Goal: Task Accomplishment & Management: Use online tool/utility

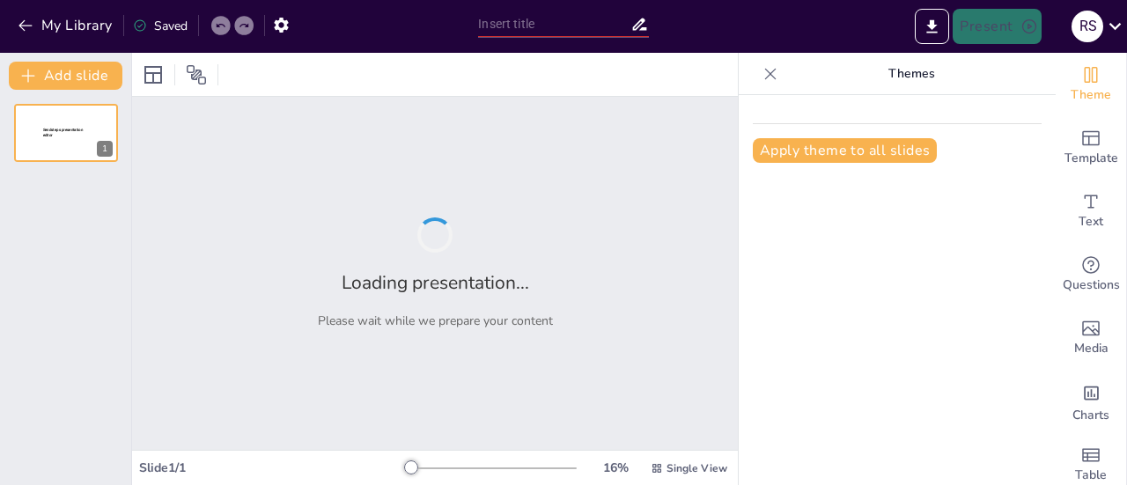
type input "departamental"
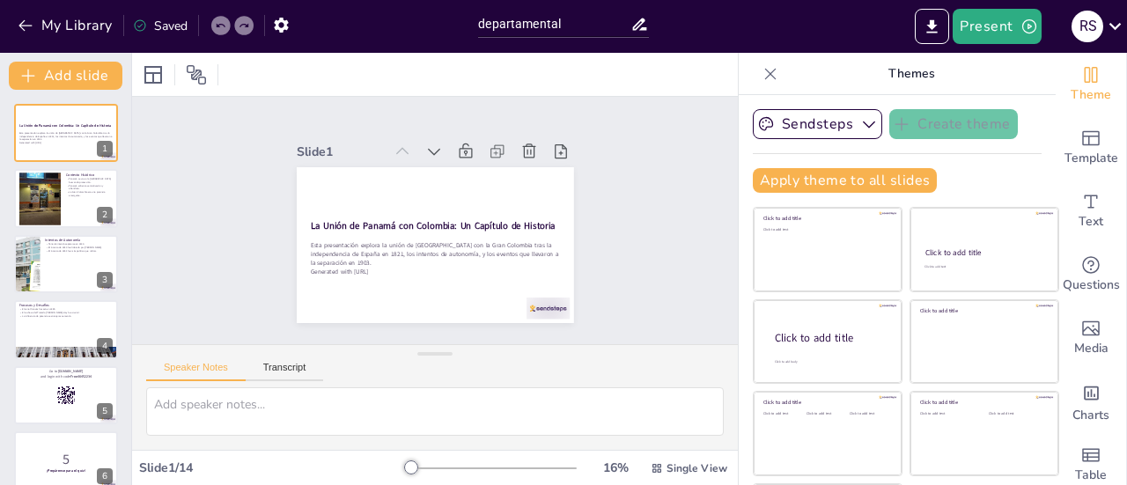
checkbox input "true"
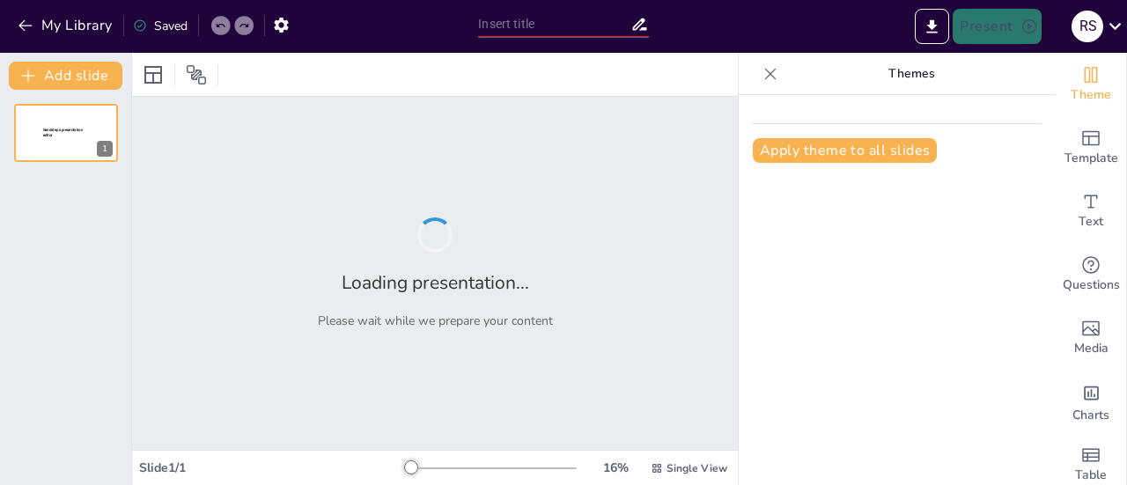
type input "departamental"
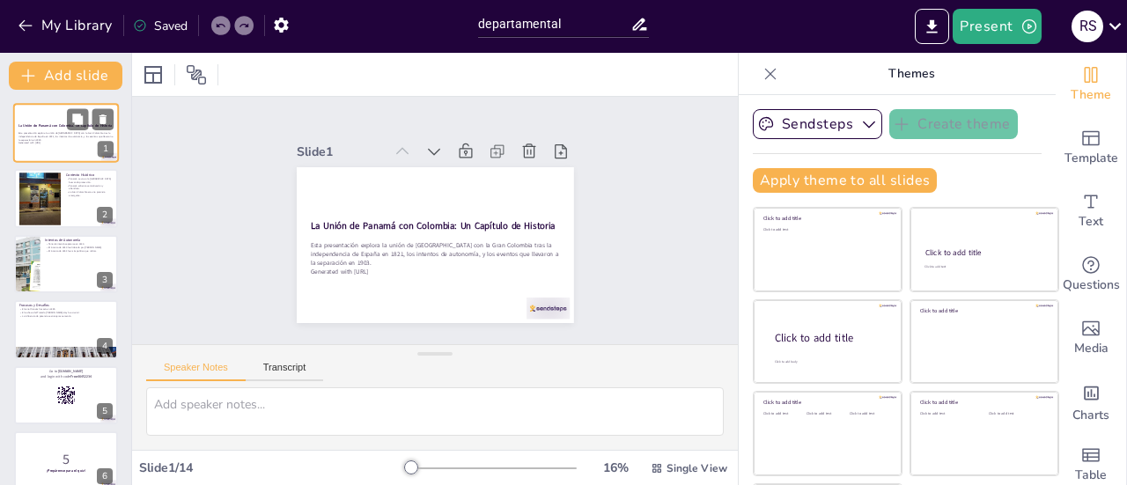
checkbox input "true"
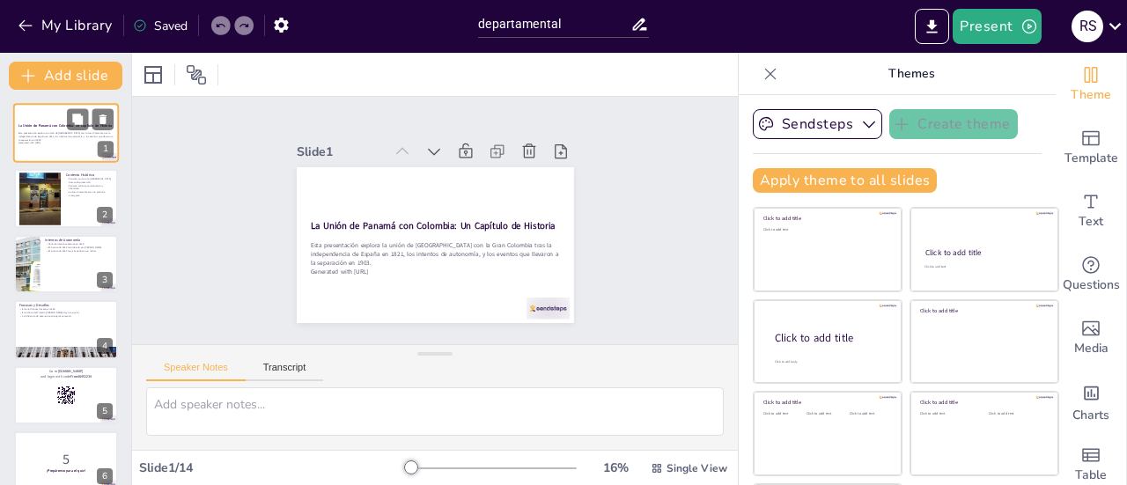
checkbox input "true"
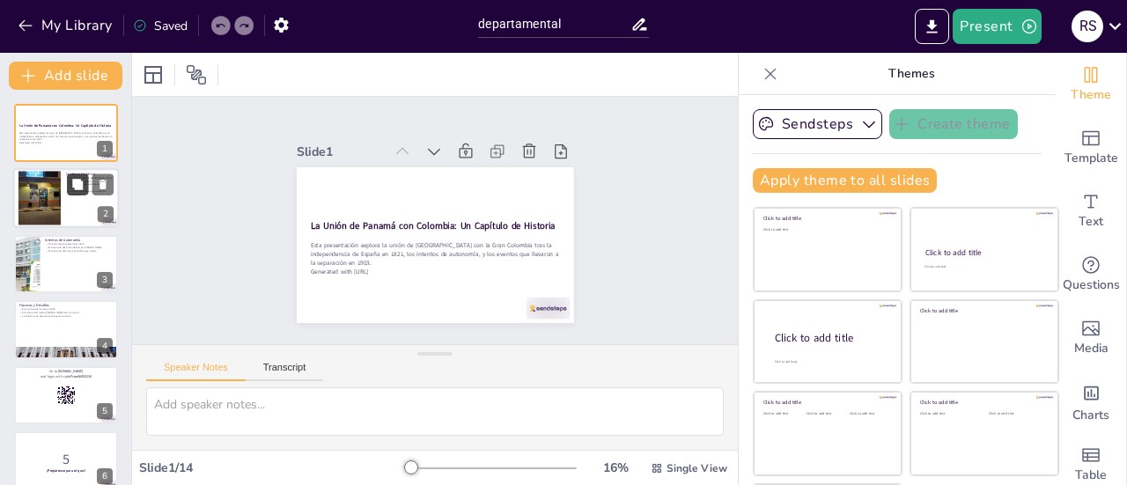
checkbox input "true"
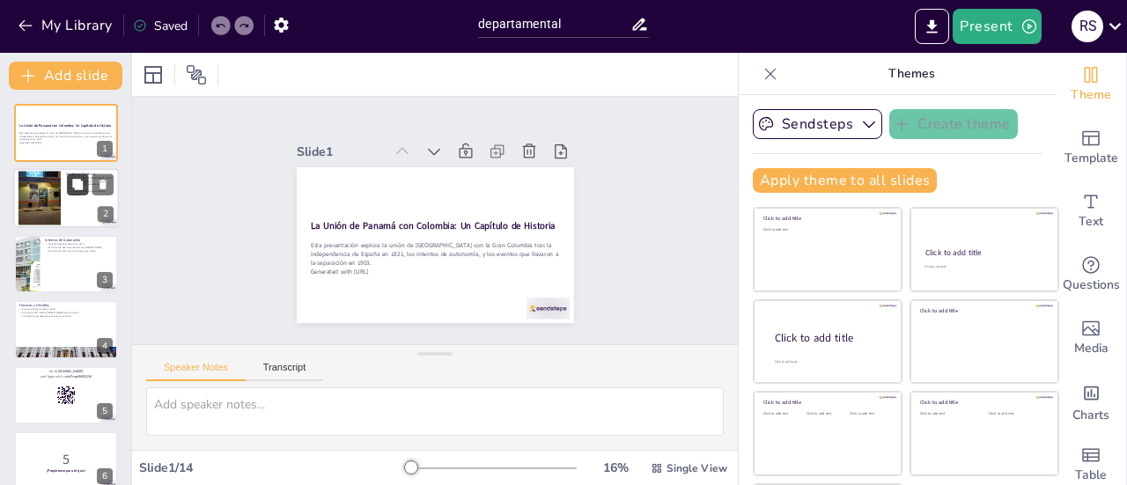
checkbox input "true"
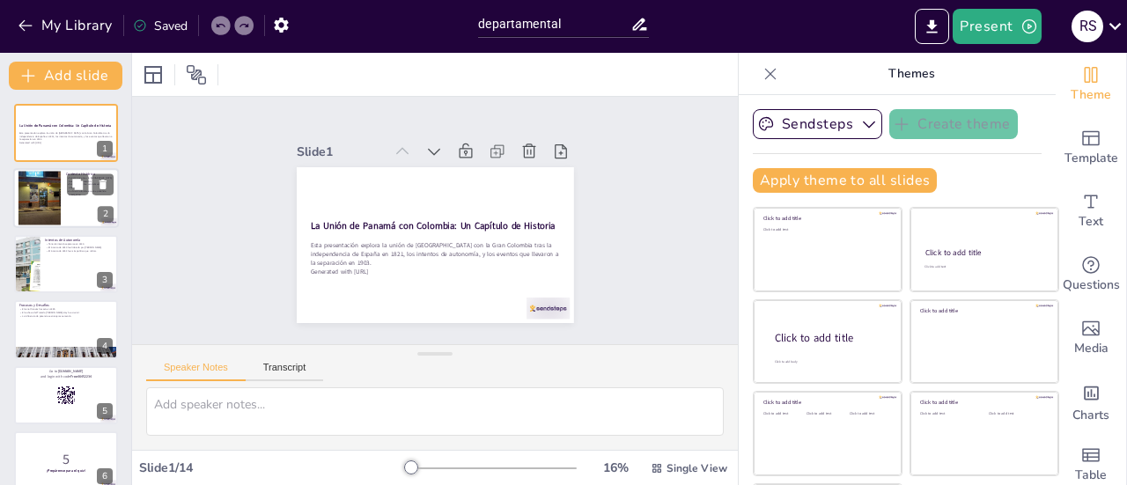
checkbox input "true"
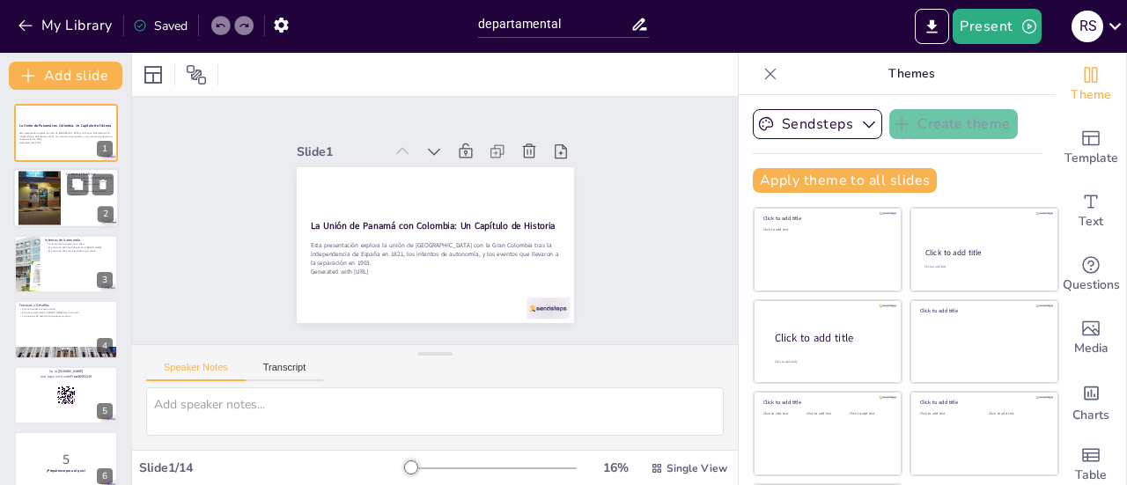
click at [73, 205] on div at bounding box center [66, 199] width 106 height 60
type textarea "La unión de Panamá a la Gran Colombia fue impulsada por la necesidad de protecc…"
checkbox input "true"
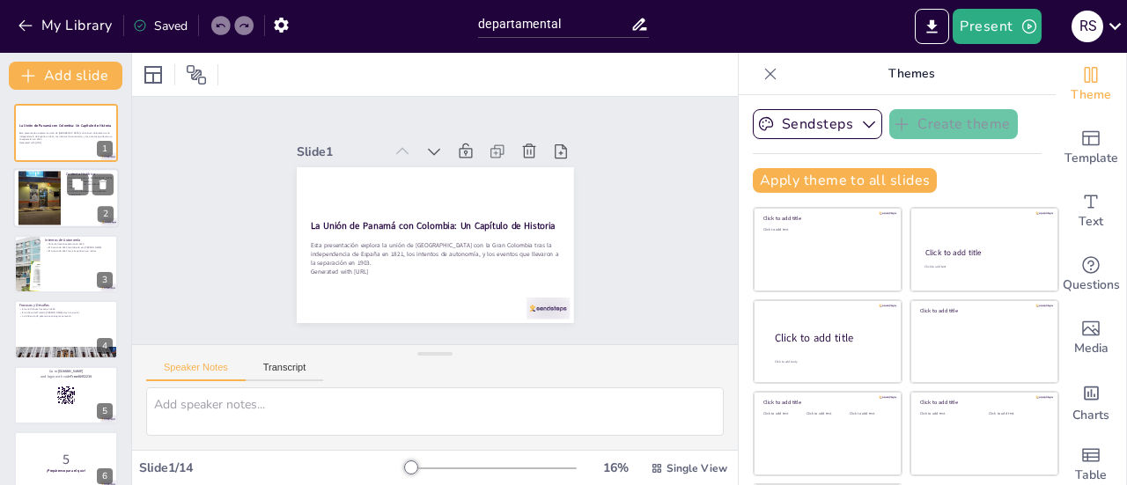
checkbox input "true"
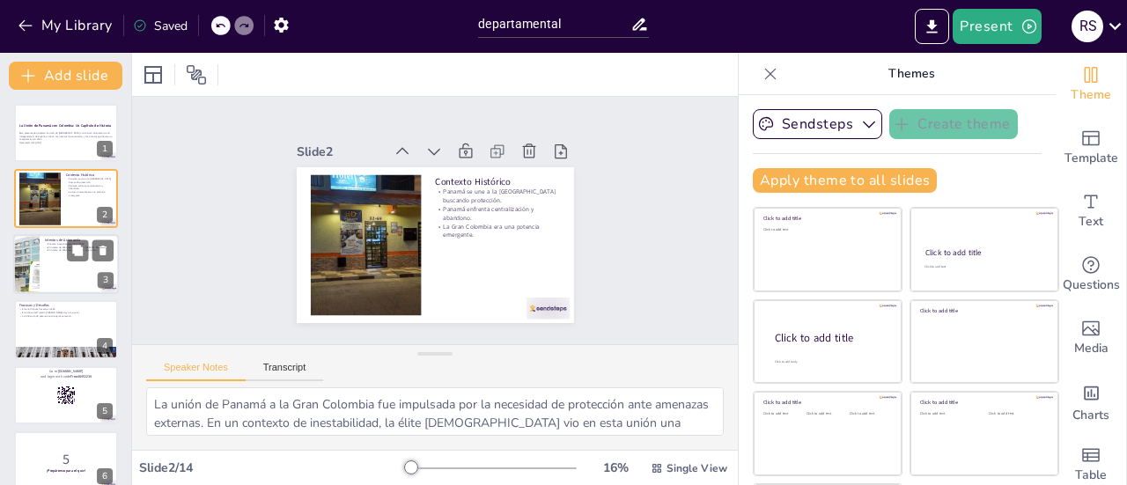
checkbox input "true"
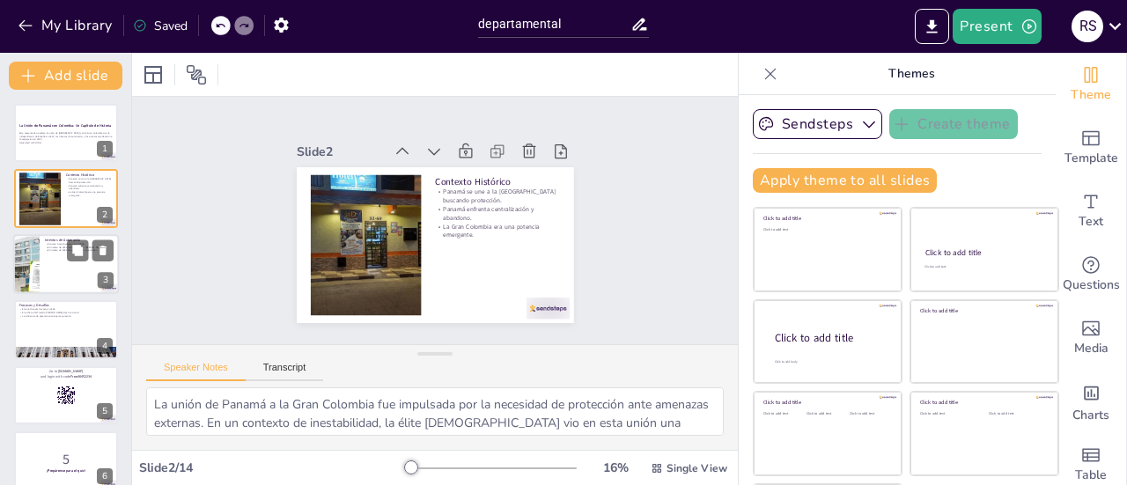
checkbox input "true"
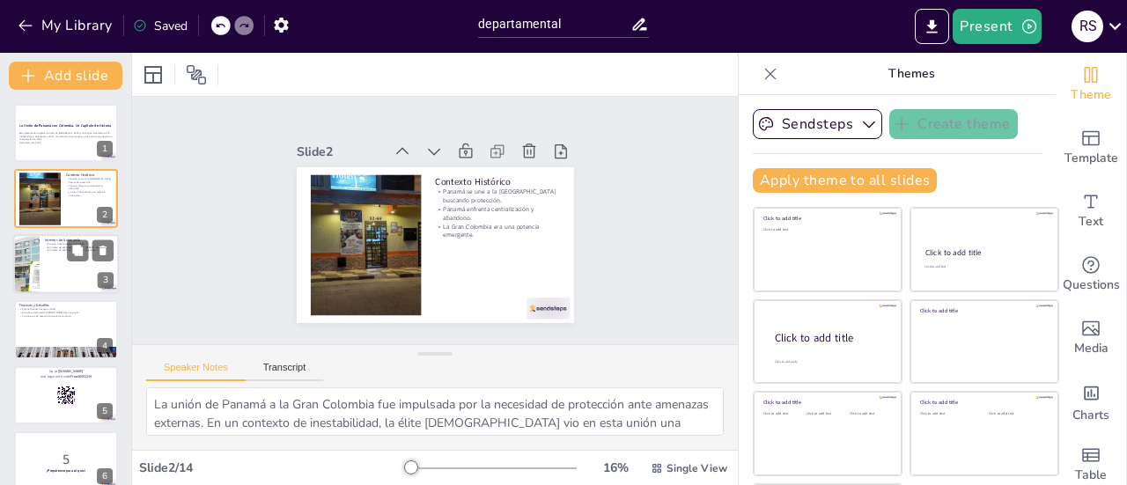
click at [62, 269] on div at bounding box center [66, 264] width 106 height 60
type textarea "El primer intento de separación en 1830 fue impulsado por la desintegración de …"
checkbox input "true"
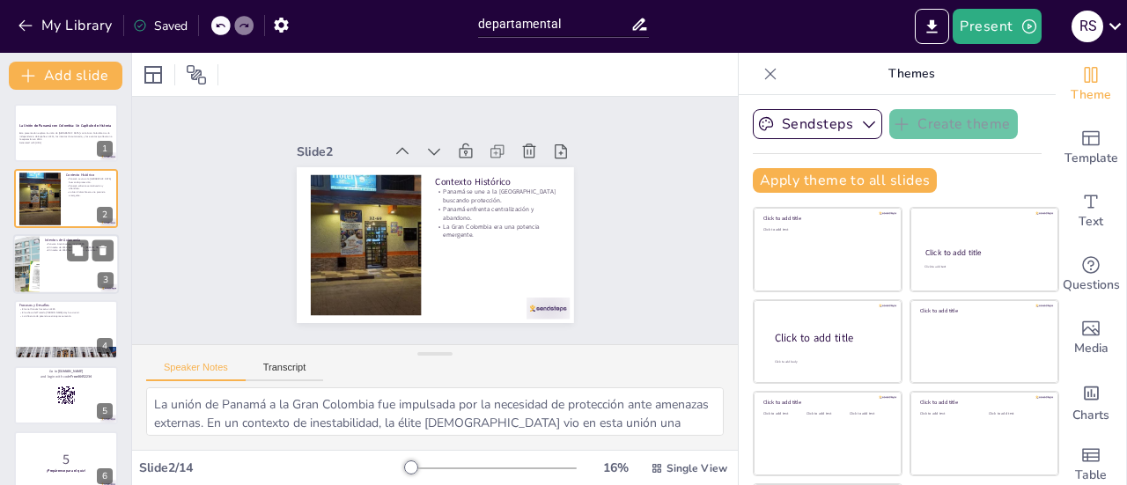
checkbox input "true"
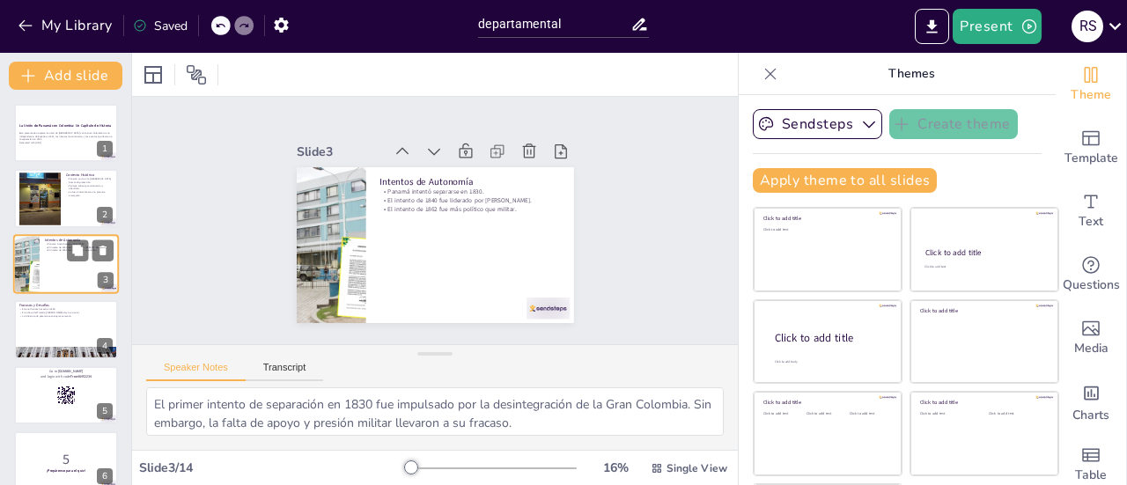
checkbox input "true"
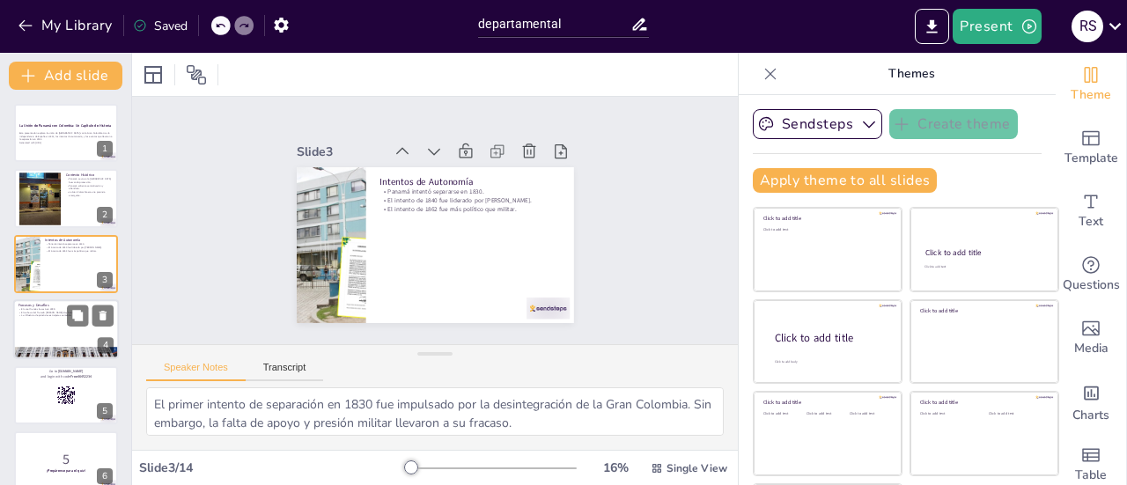
checkbox input "true"
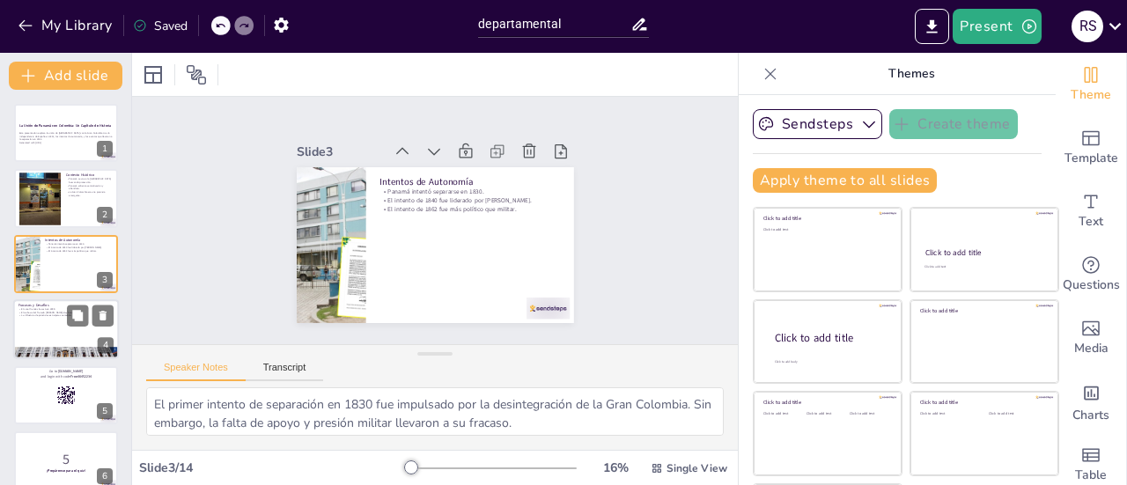
checkbox input "true"
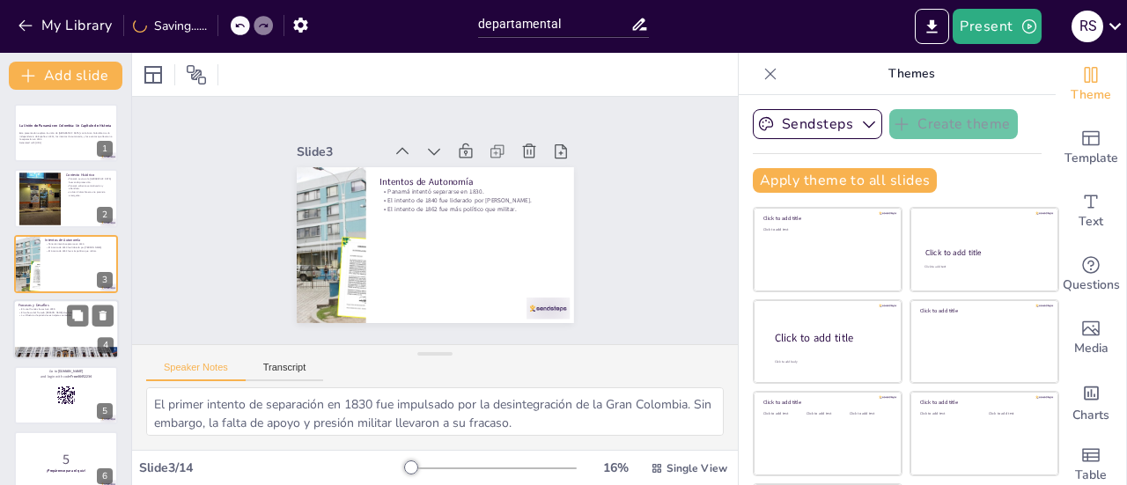
checkbox input "true"
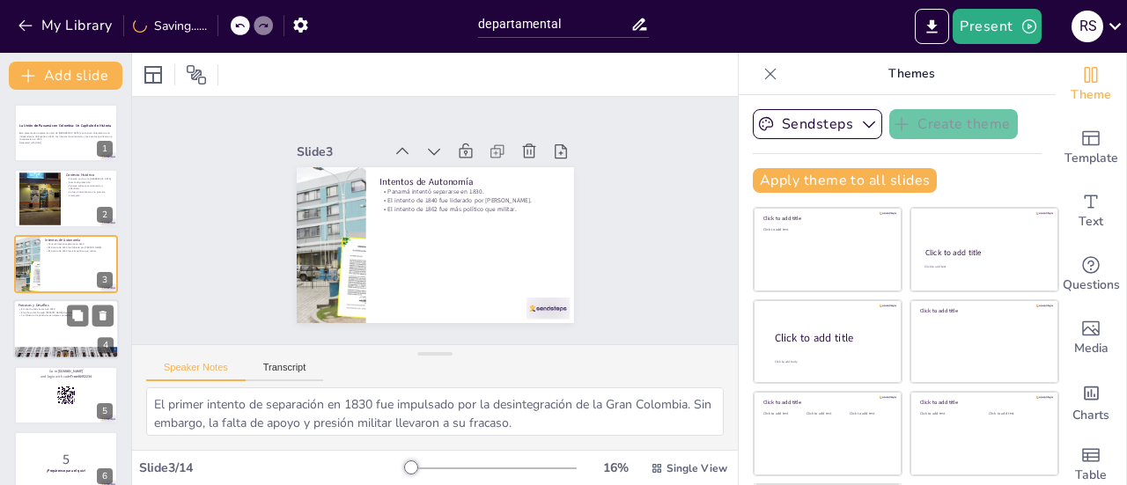
click at [41, 317] on p "La influencia de potencias extranjeras aumentó." at bounding box center [65, 316] width 95 height 4
type textarea "El fracaso del canal francés se debió a múltiples factores, incluyendo enfermed…"
checkbox input "true"
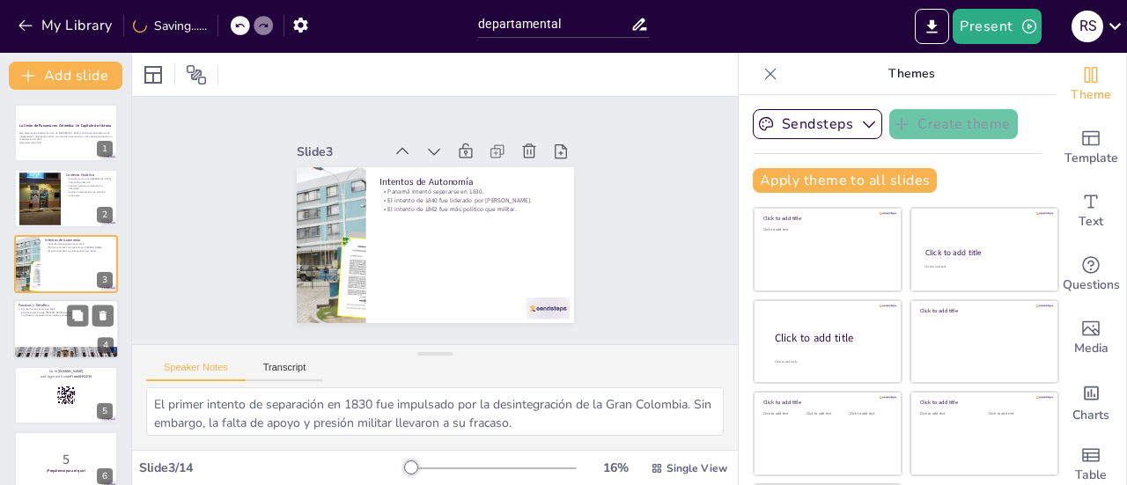
checkbox input "true"
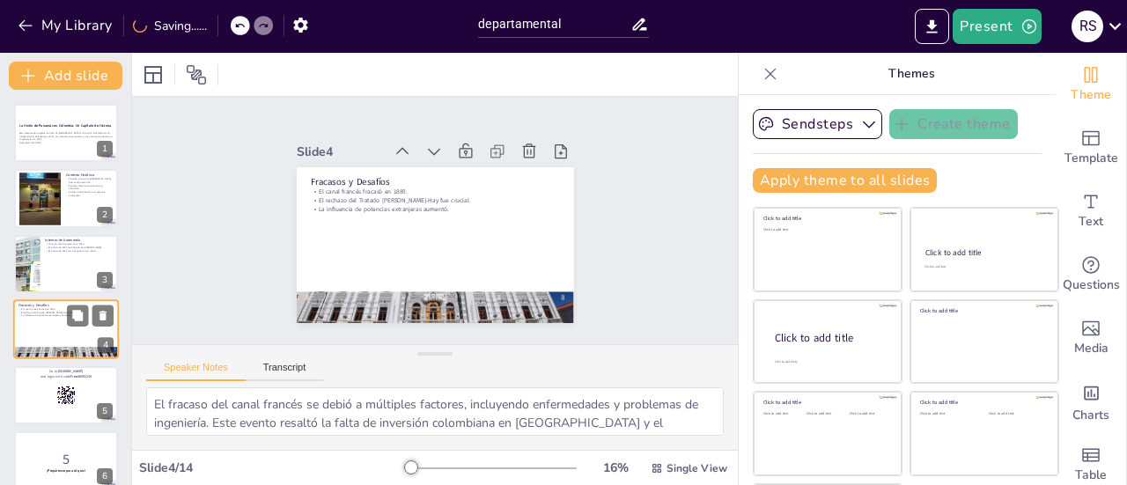
scroll to position [42, 0]
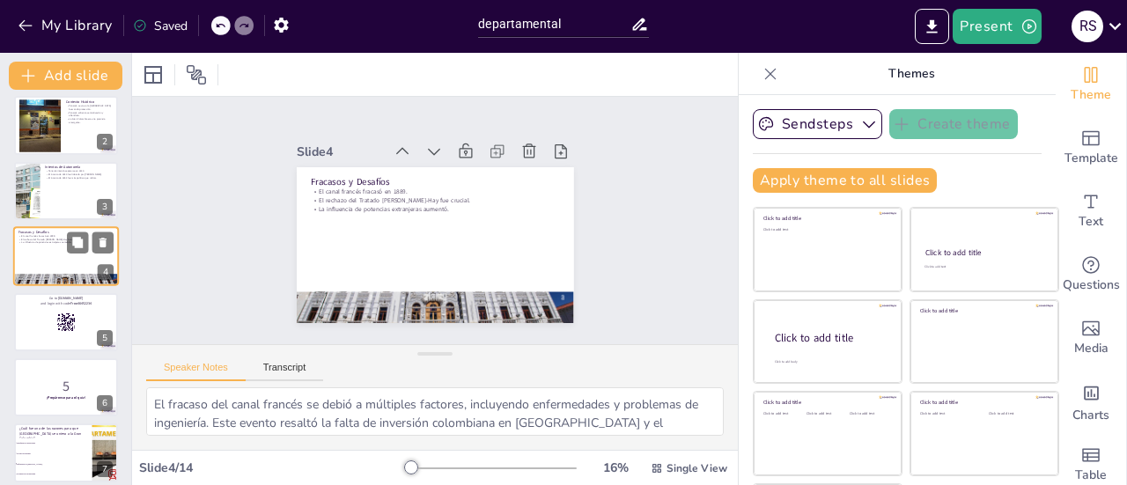
checkbox input "true"
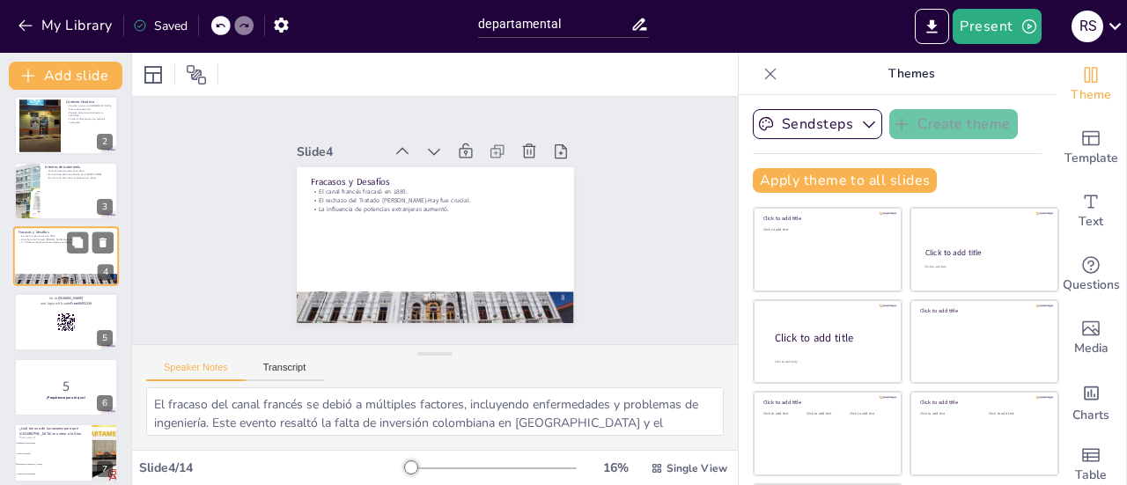
scroll to position [77, 0]
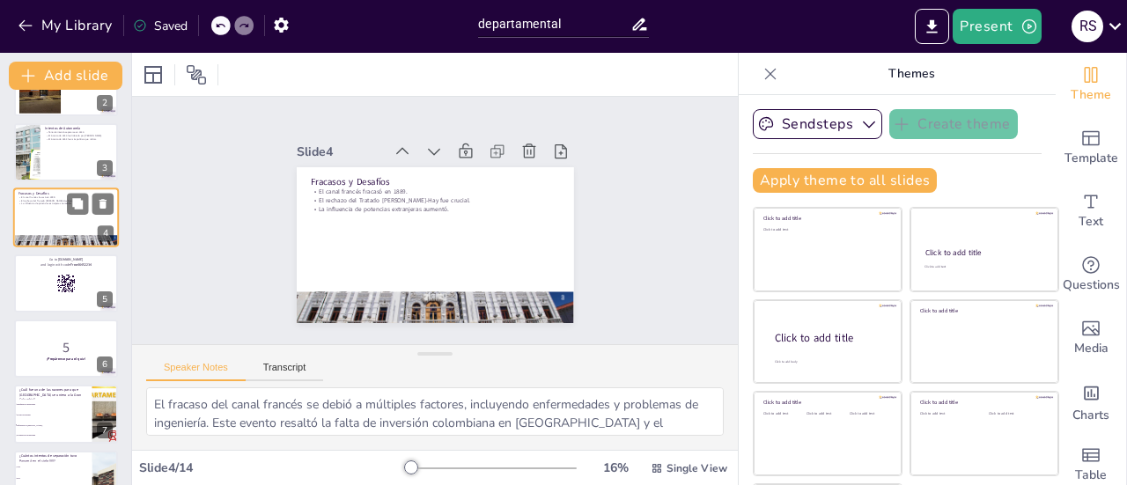
checkbox input "true"
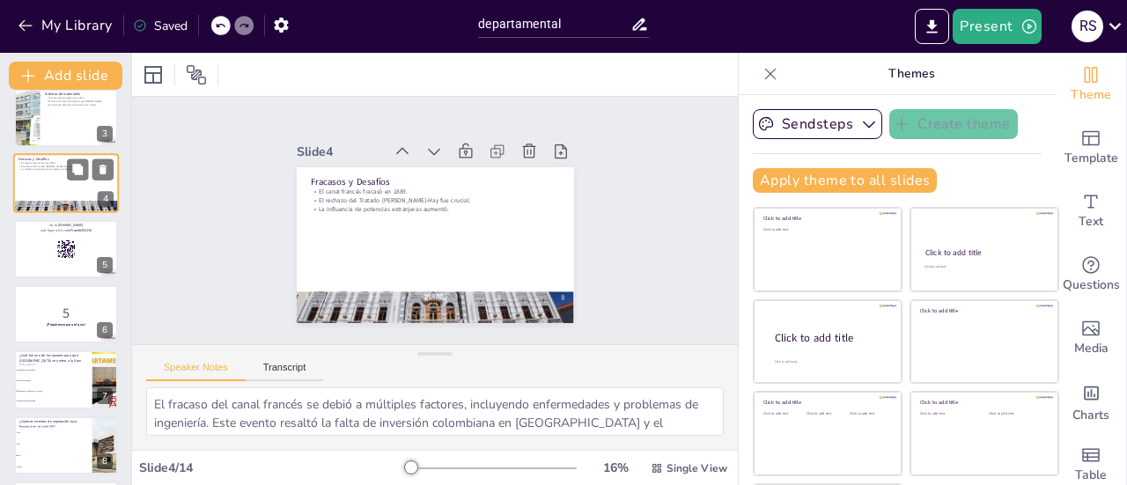
checkbox input "true"
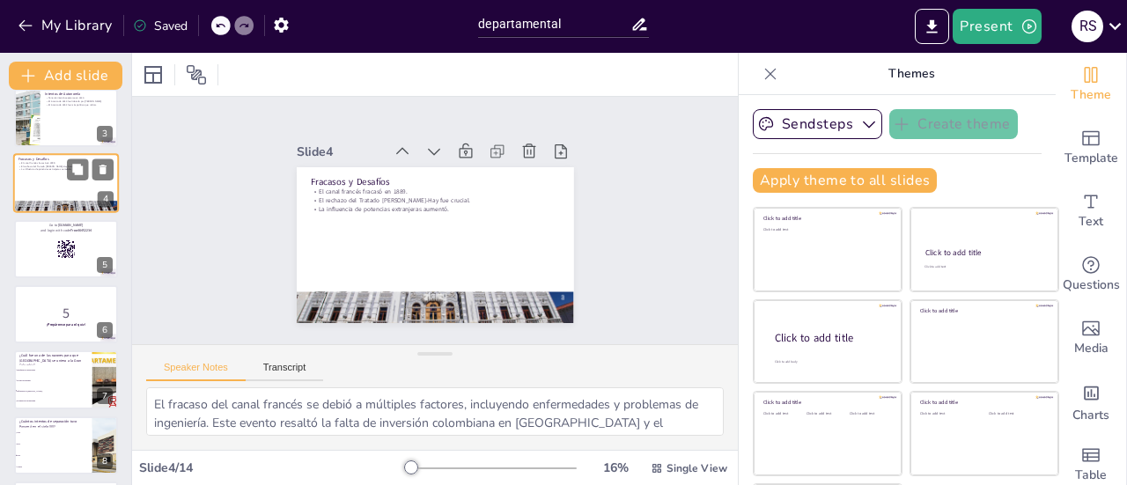
scroll to position [148, 0]
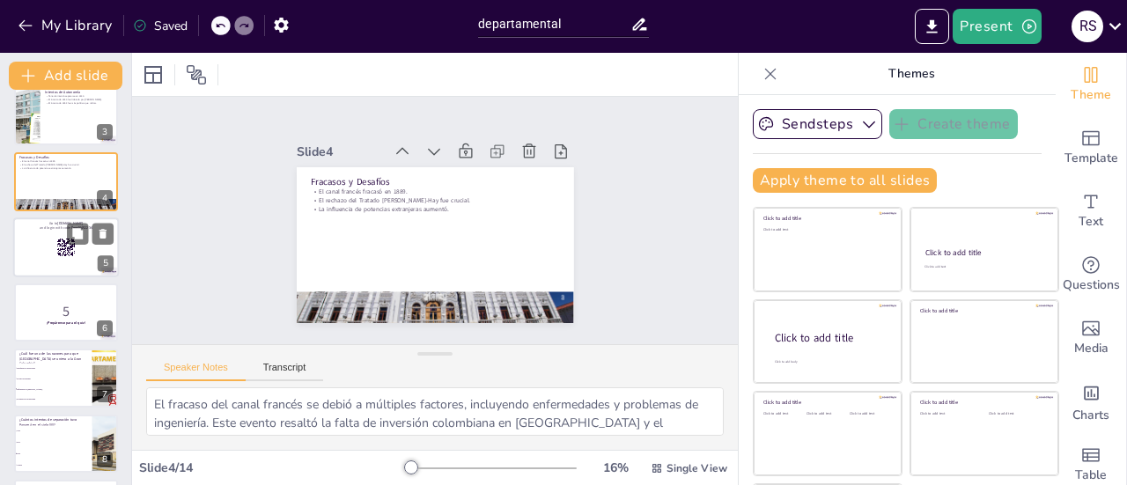
checkbox input "true"
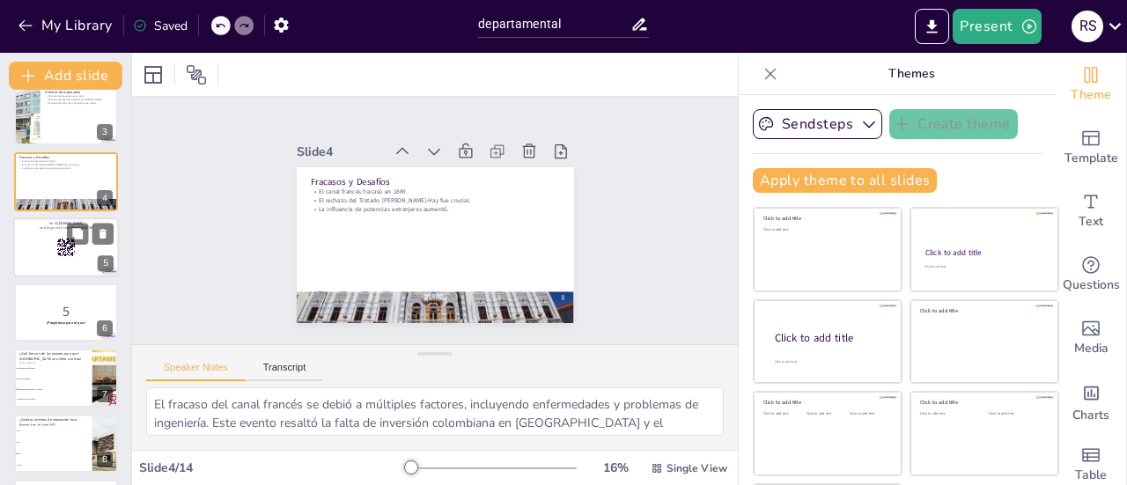
checkbox input "true"
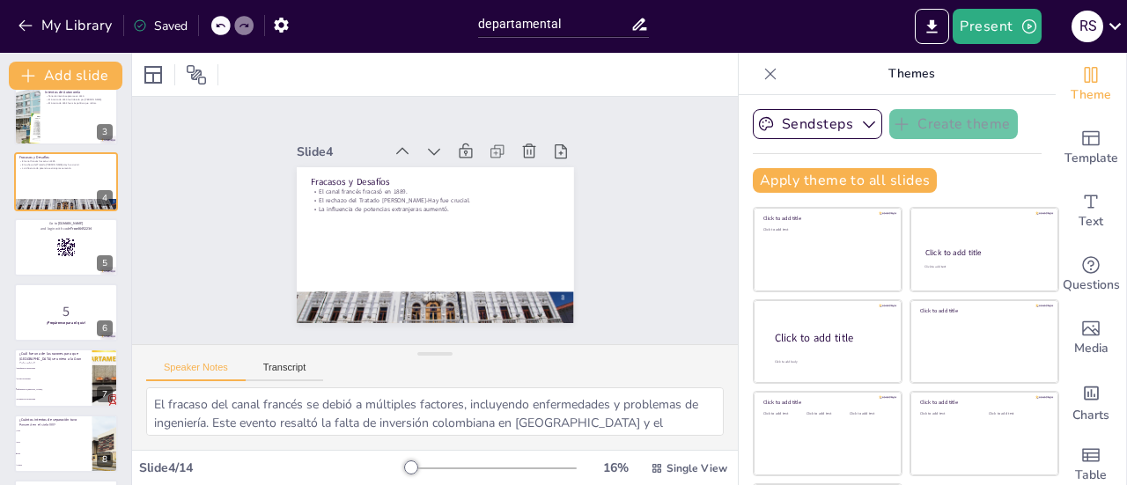
checkbox input "true"
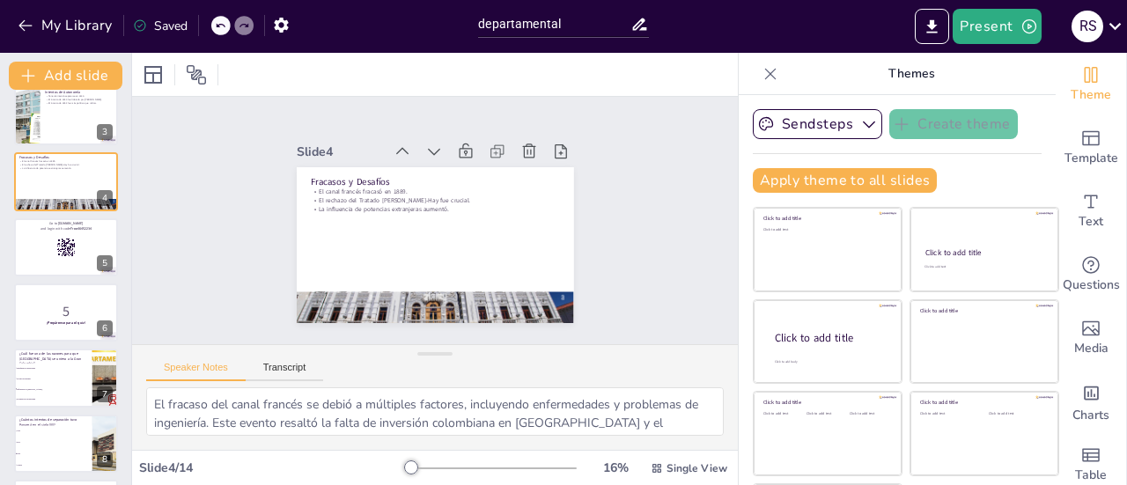
checkbox input "true"
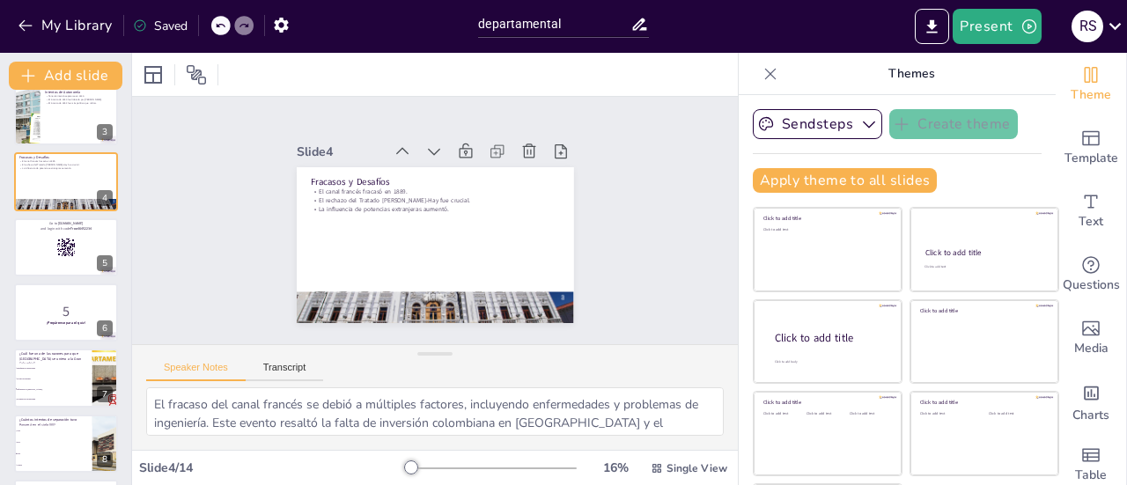
click at [32, 216] on div "La Unión de Panamá con Colombia: Un Capítulo de Historia Esta presentación expl…" at bounding box center [65, 411] width 131 height 910
checkbox input "true"
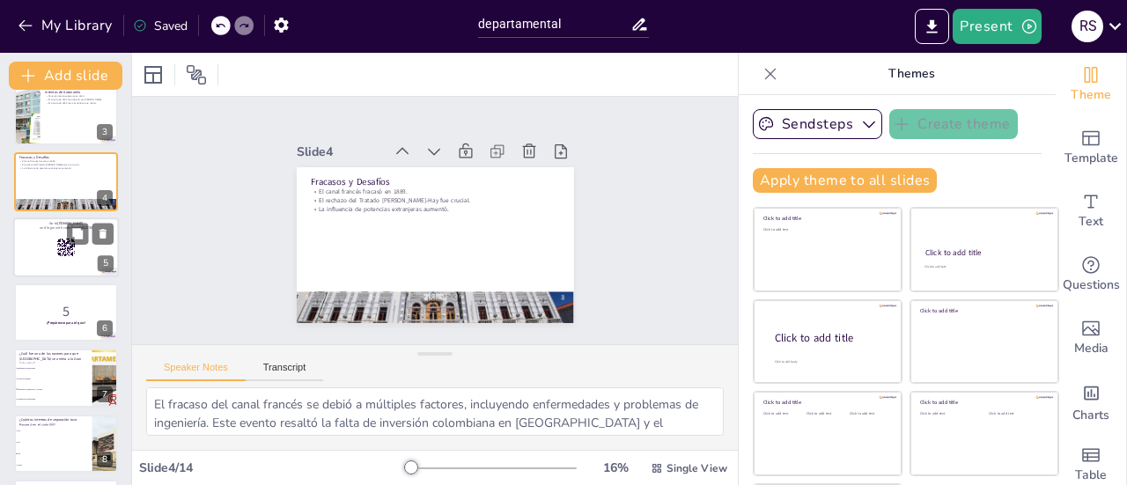
checkbox input "true"
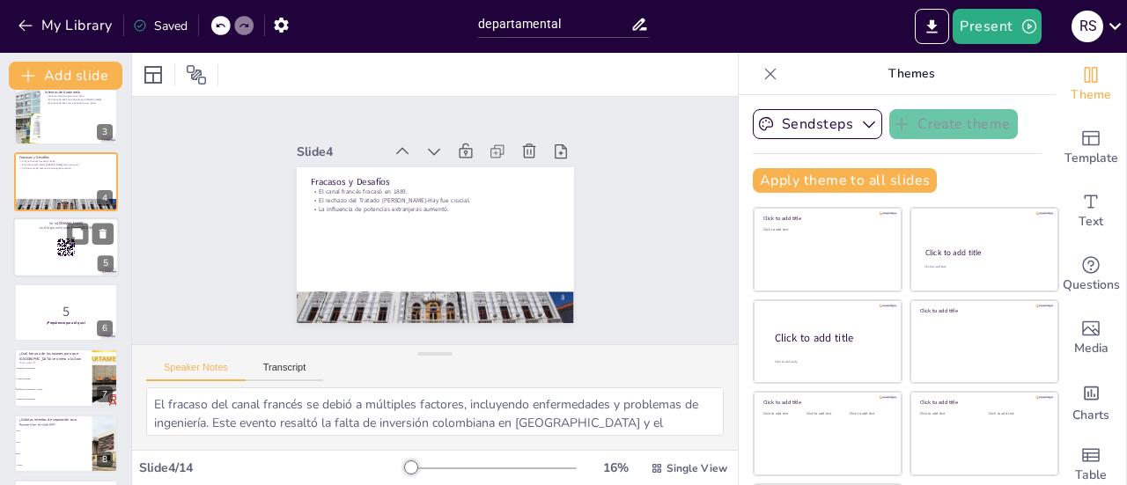
checkbox input "true"
click at [33, 237] on div at bounding box center [66, 248] width 106 height 60
checkbox input "true"
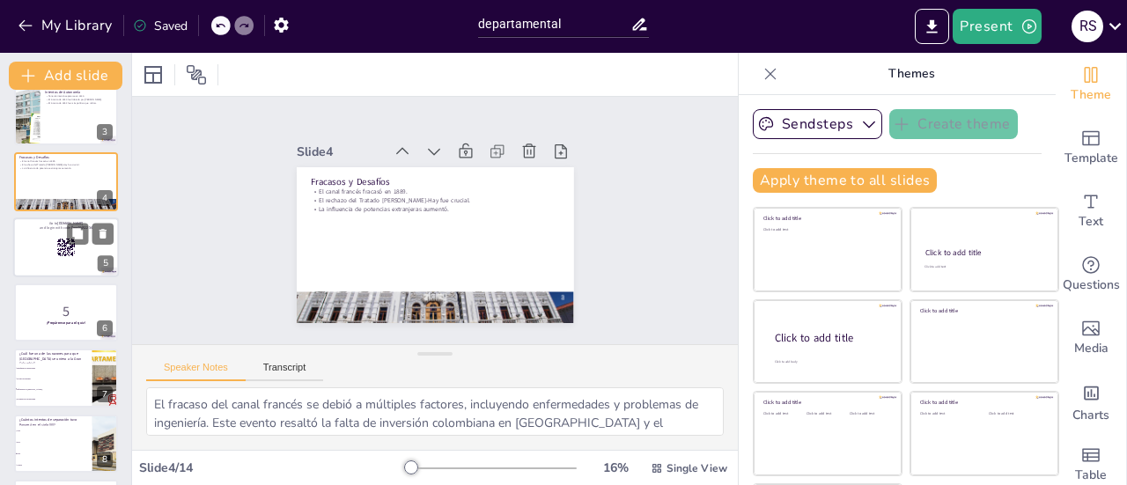
checkbox input "true"
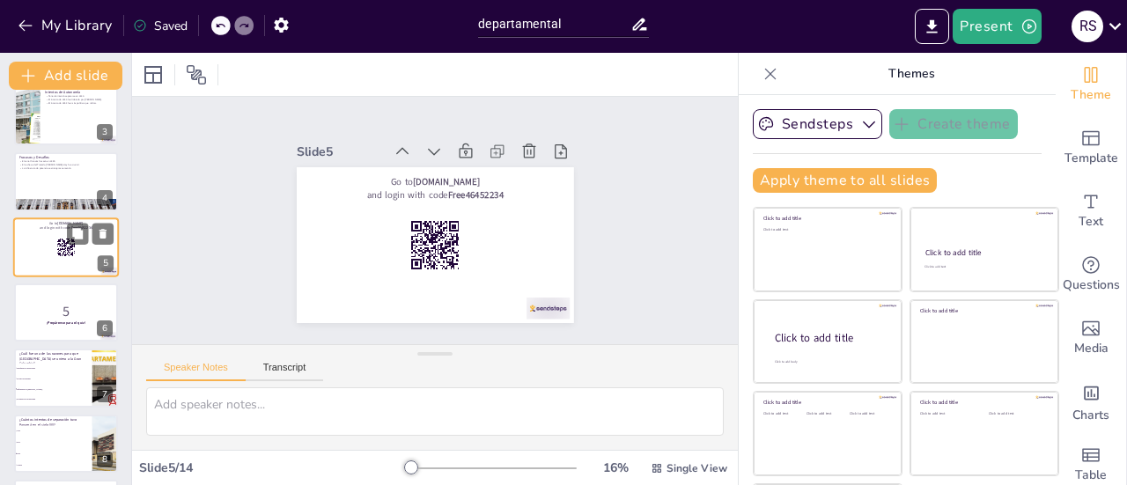
scroll to position [107, 0]
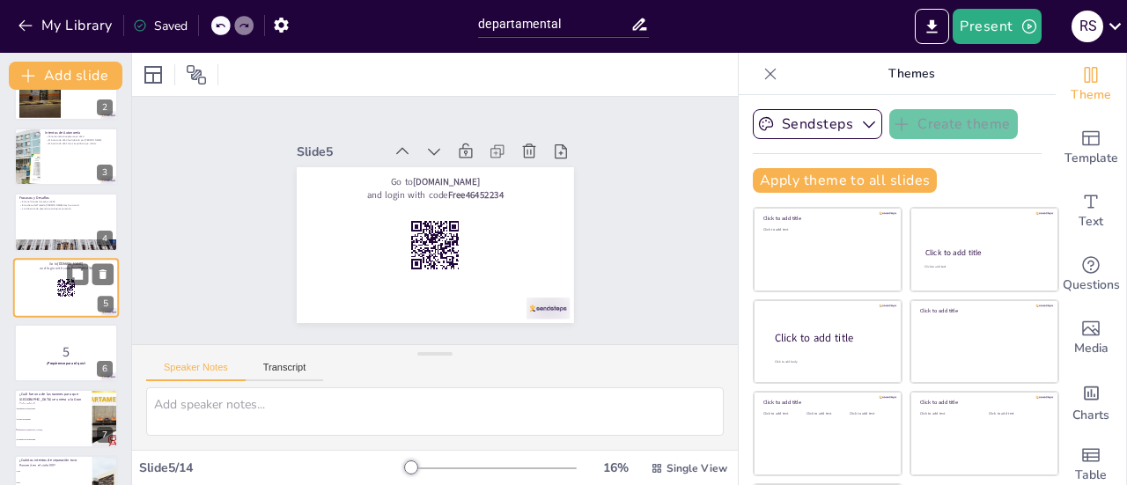
checkbox input "true"
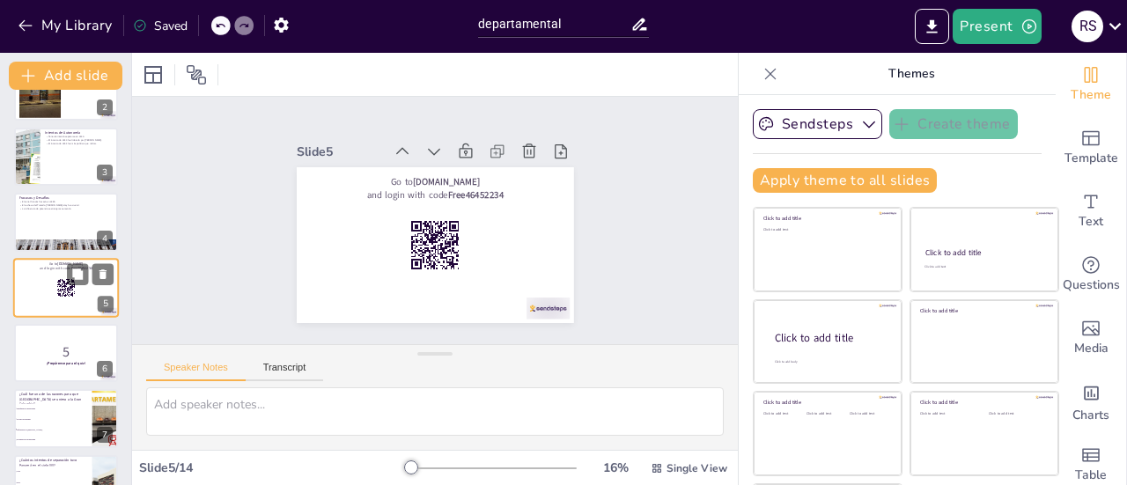
checkbox input "true"
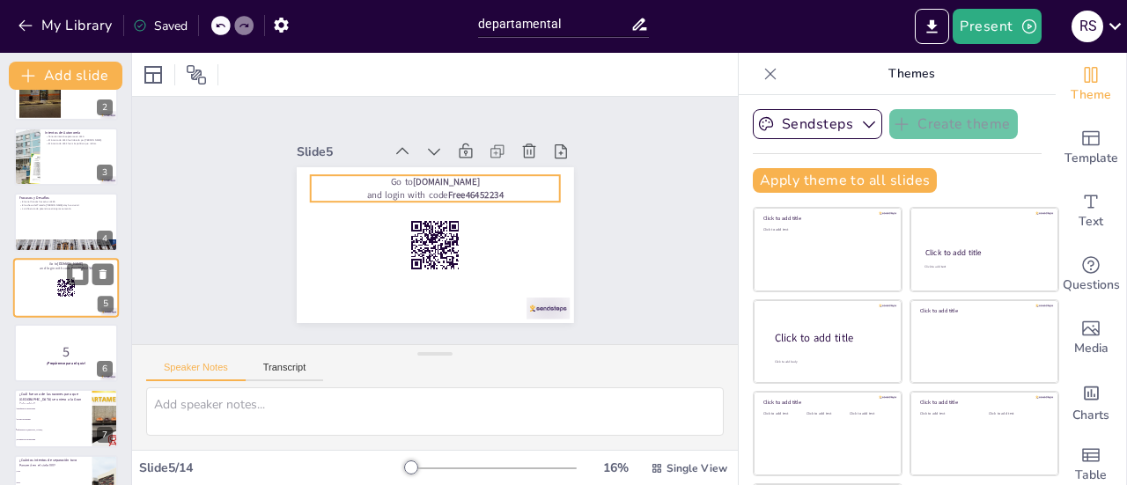
checkbox input "true"
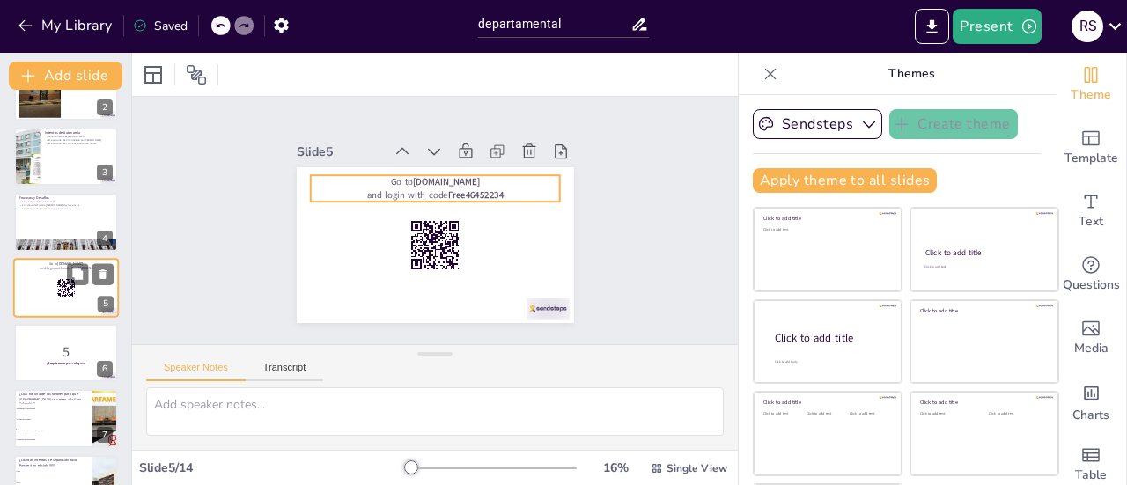
checkbox input "true"
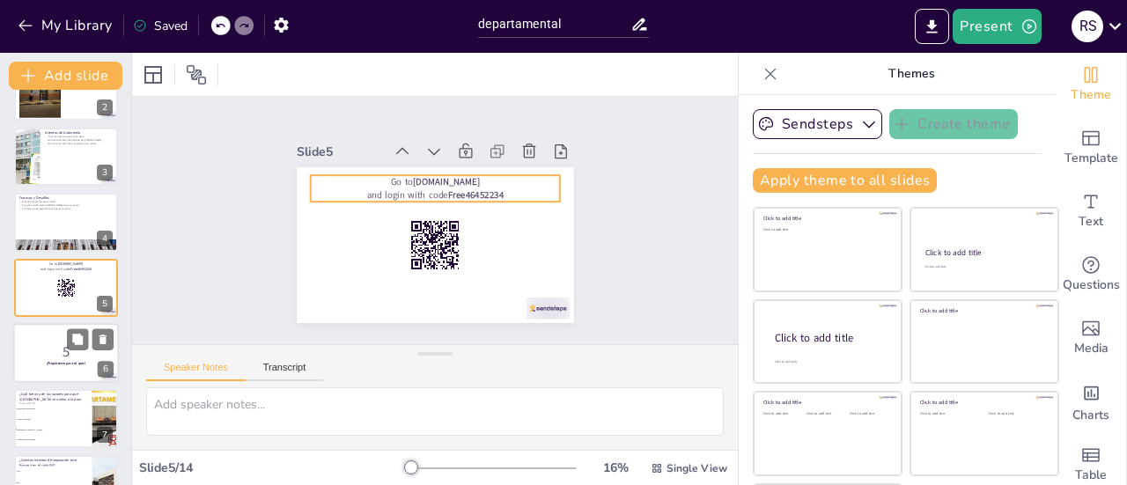
checkbox input "true"
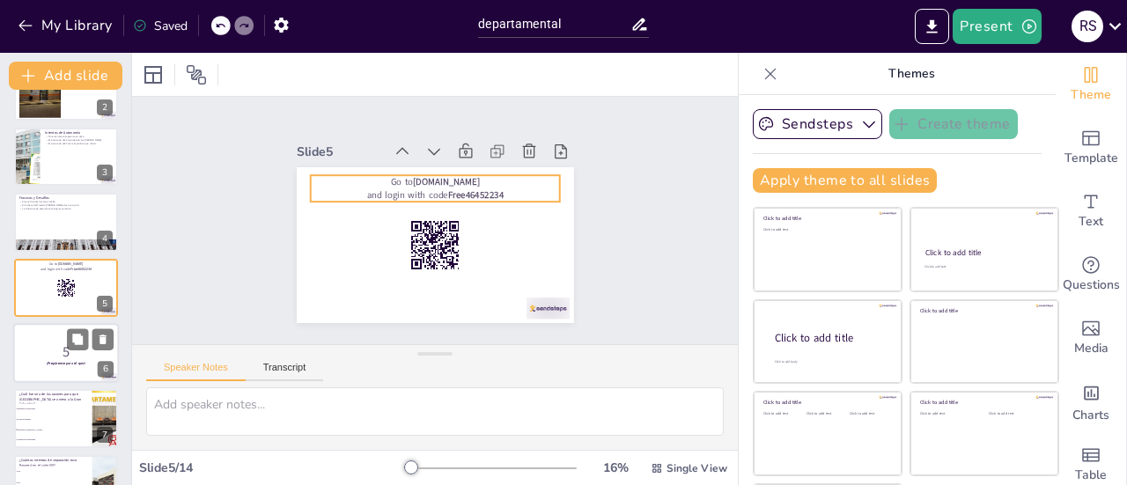
checkbox input "true"
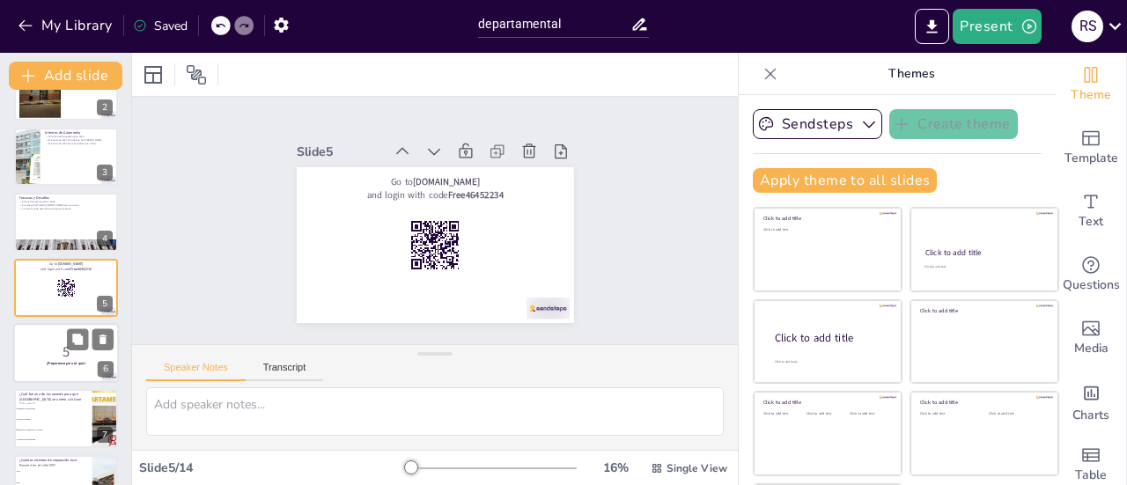
checkbox input "true"
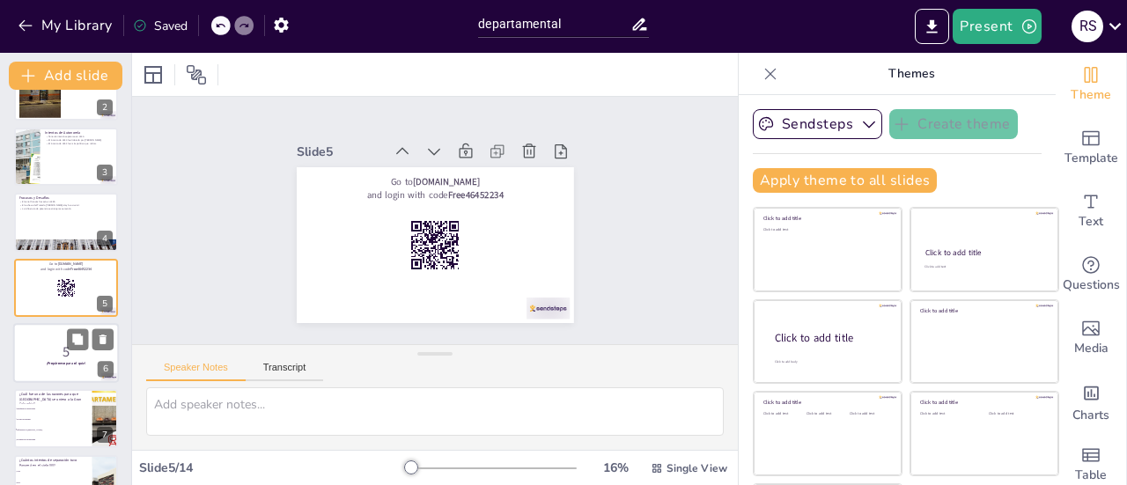
checkbox input "true"
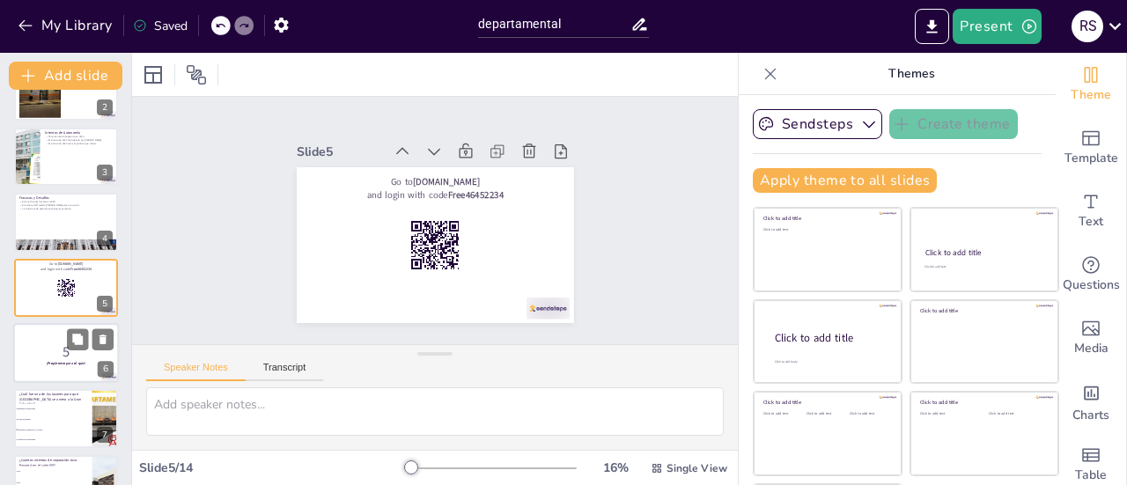
checkbox input "true"
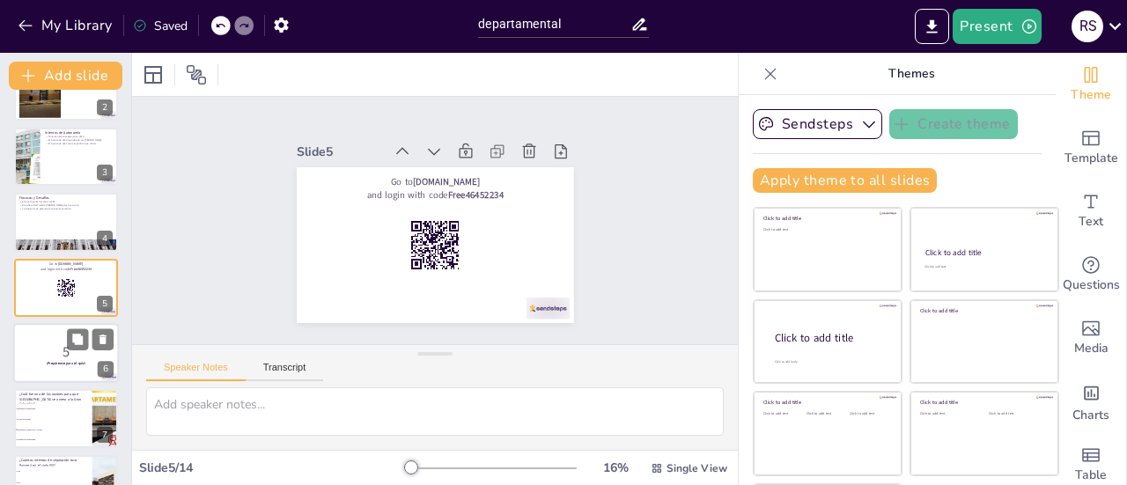
checkbox input "true"
click at [53, 371] on div at bounding box center [66, 353] width 106 height 60
checkbox input "true"
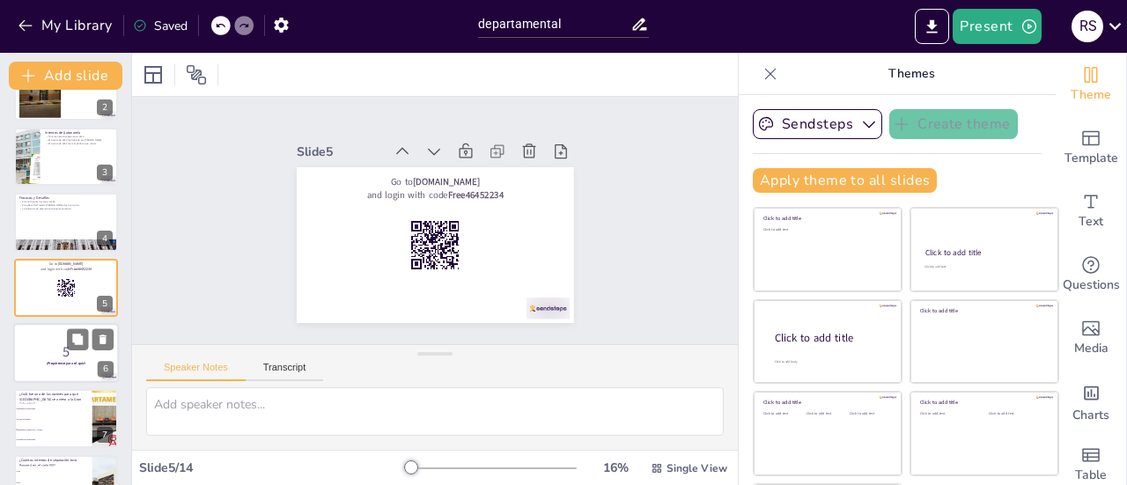
checkbox input "true"
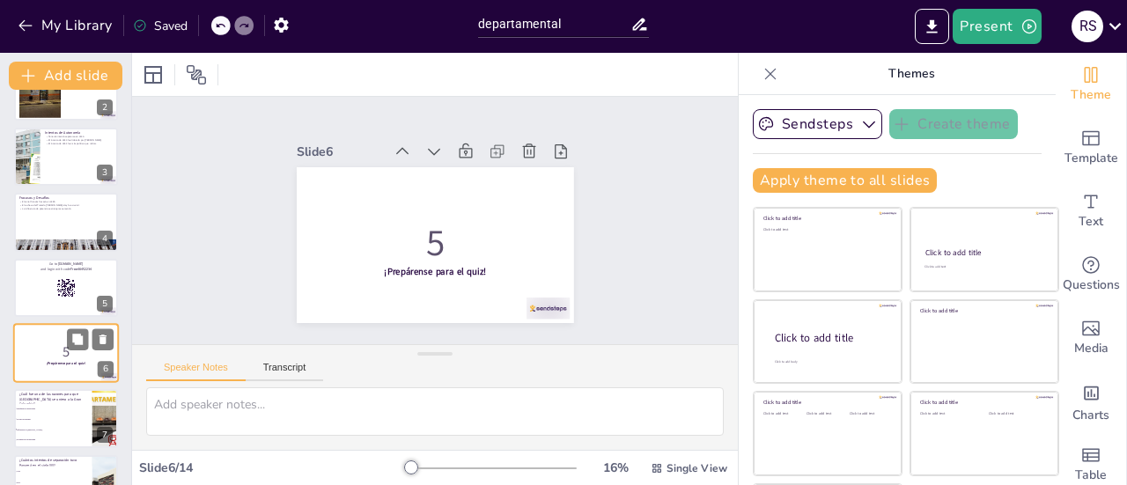
scroll to position [173, 0]
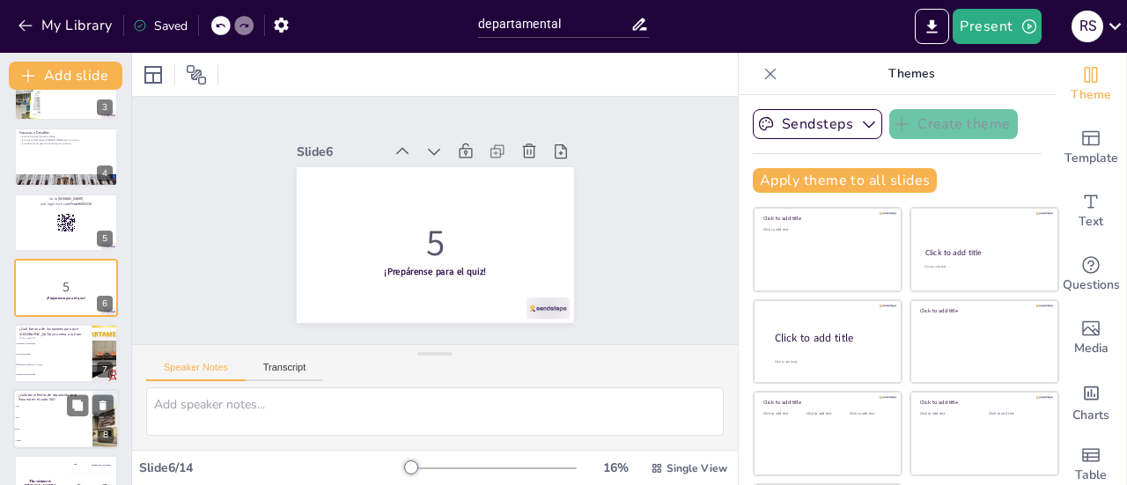
checkbox input "true"
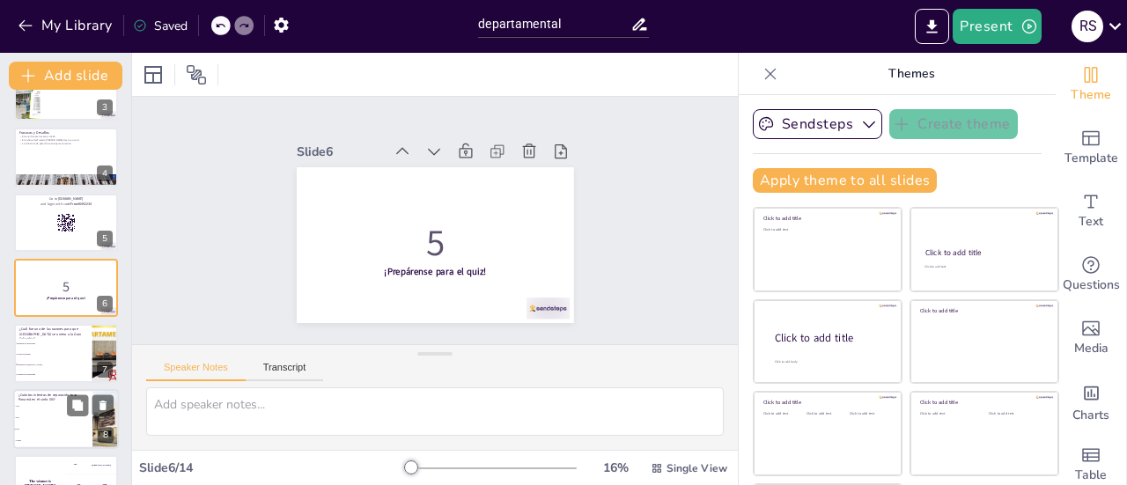
checkbox input "true"
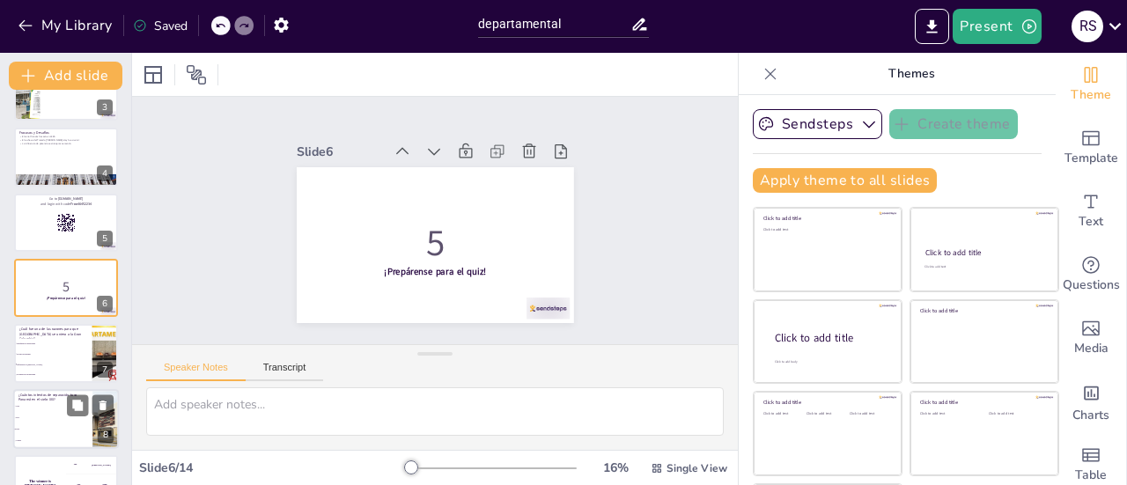
checkbox input "true"
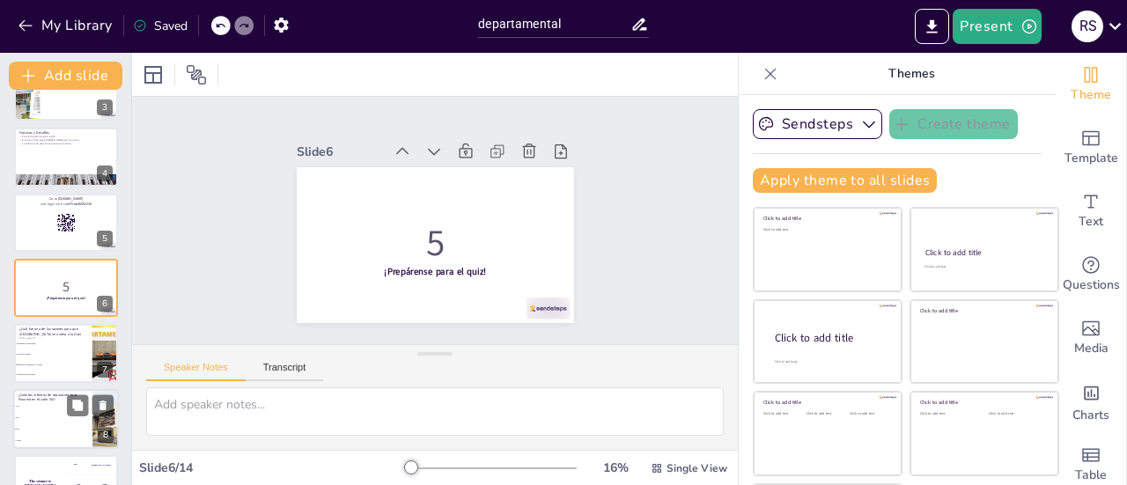
checkbox input "true"
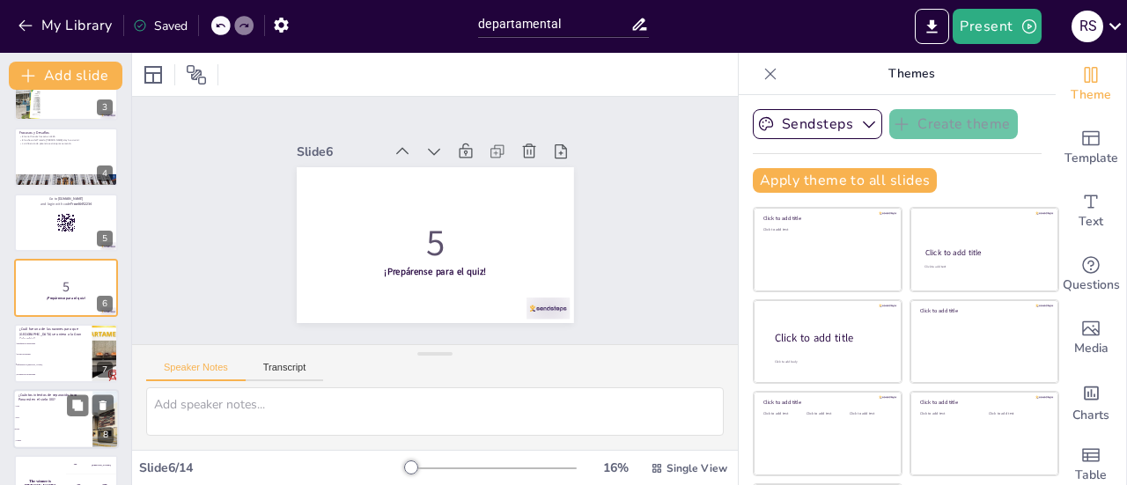
checkbox input "true"
click at [63, 415] on li "Dos" at bounding box center [52, 417] width 79 height 11
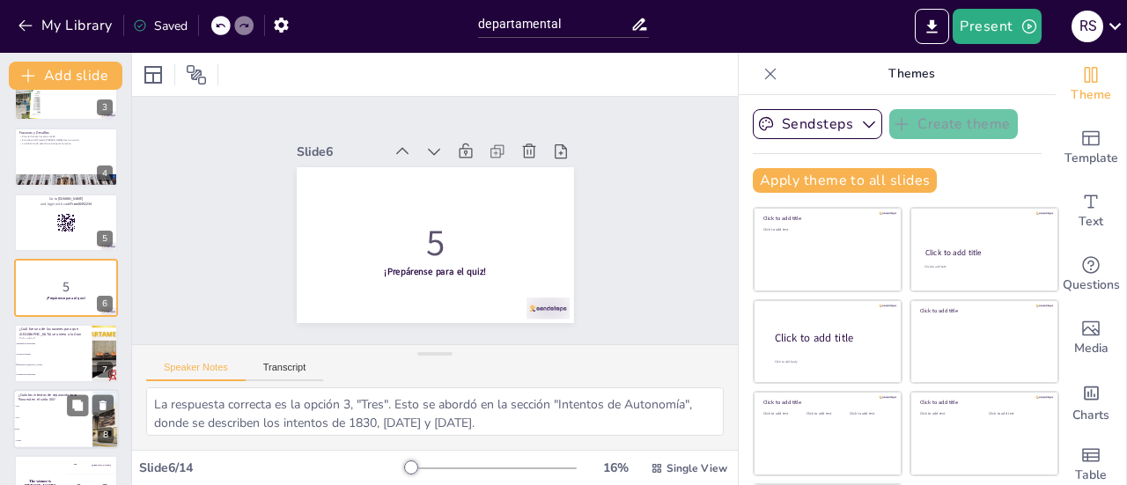
scroll to position [304, 0]
